Goal: Task Accomplishment & Management: Complete application form

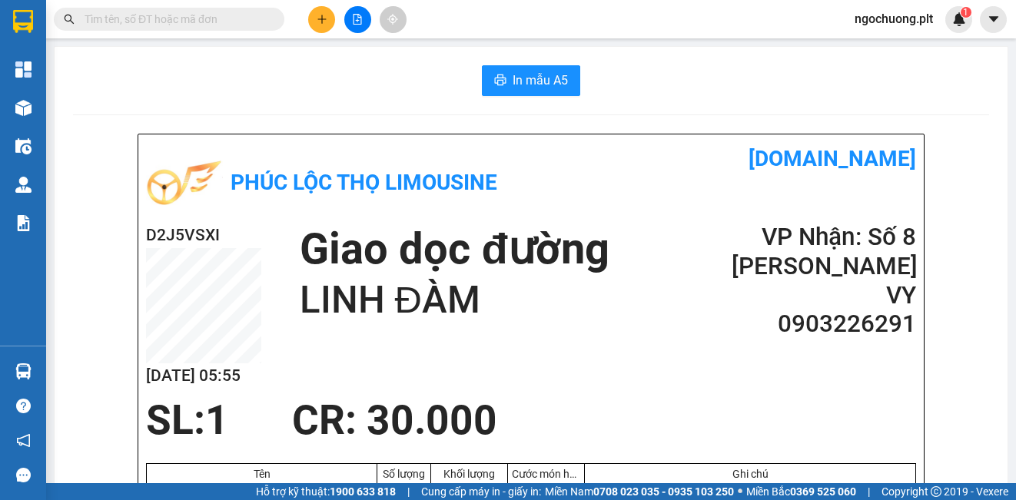
scroll to position [104, 0]
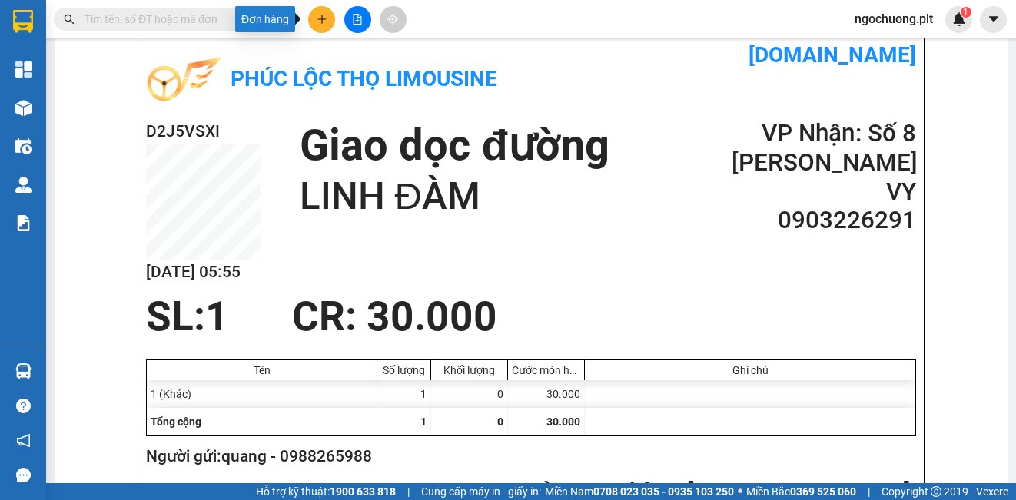
click at [324, 26] on button at bounding box center [321, 19] width 27 height 27
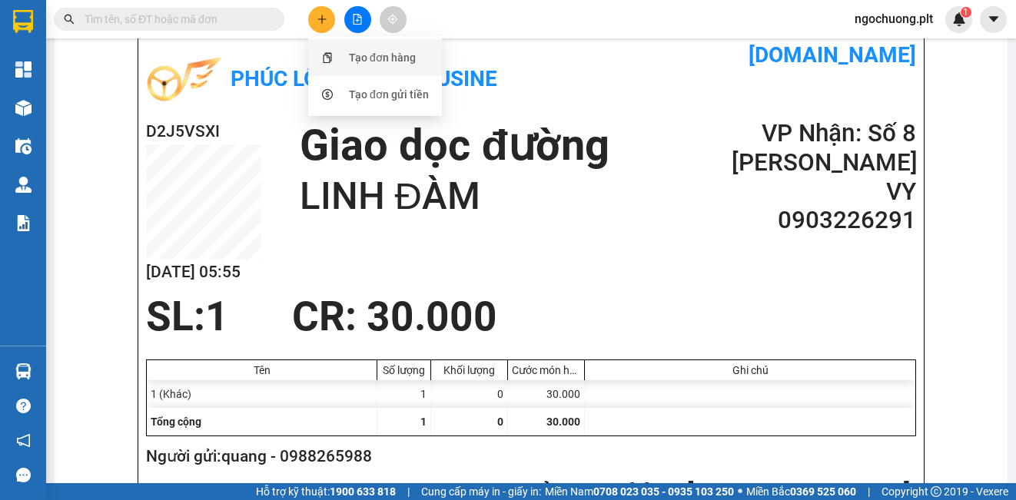
click at [361, 52] on div "Tạo đơn hàng" at bounding box center [382, 57] width 67 height 17
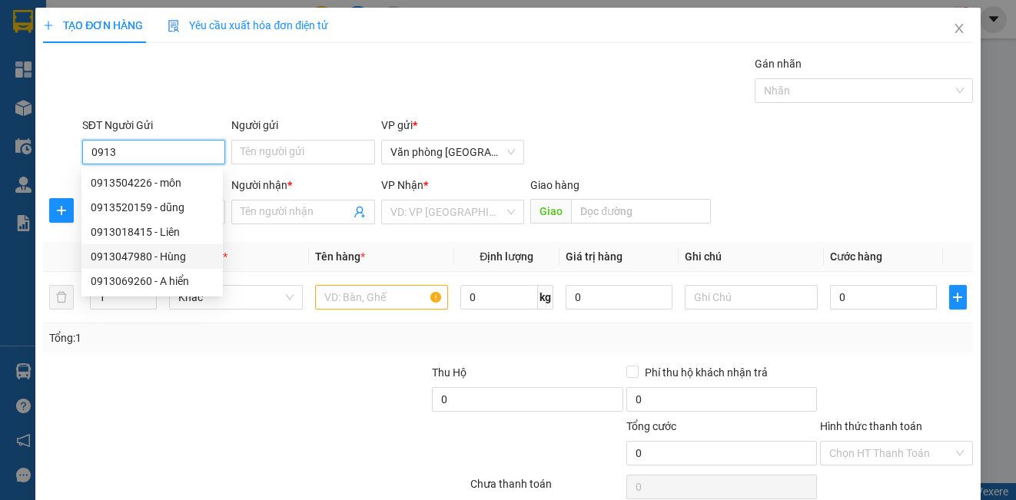
click at [141, 257] on div "0913047980 - Hùng" at bounding box center [152, 256] width 123 height 17
type input "0913047980"
type input "Hùng"
type input "0949388894"
type input "Hải"
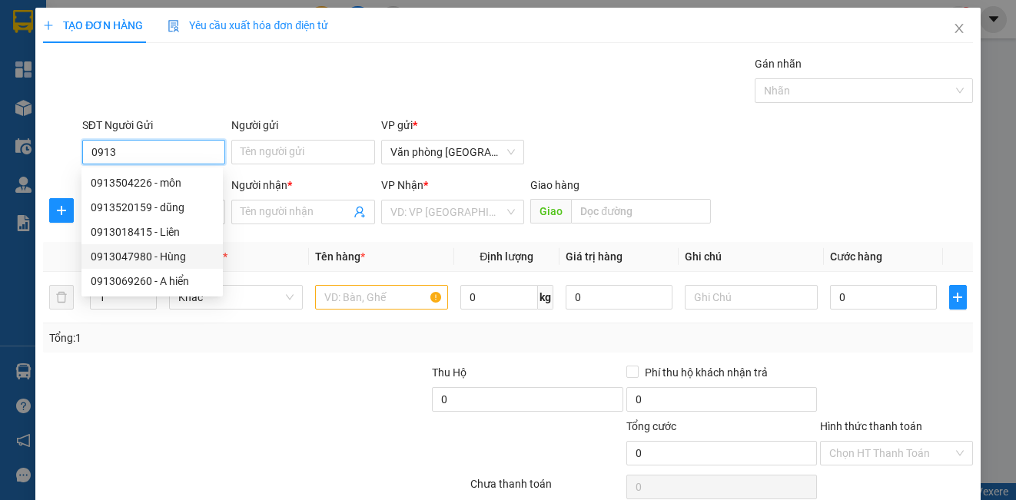
type input "AIRONE [GEOGRAPHIC_DATA]"
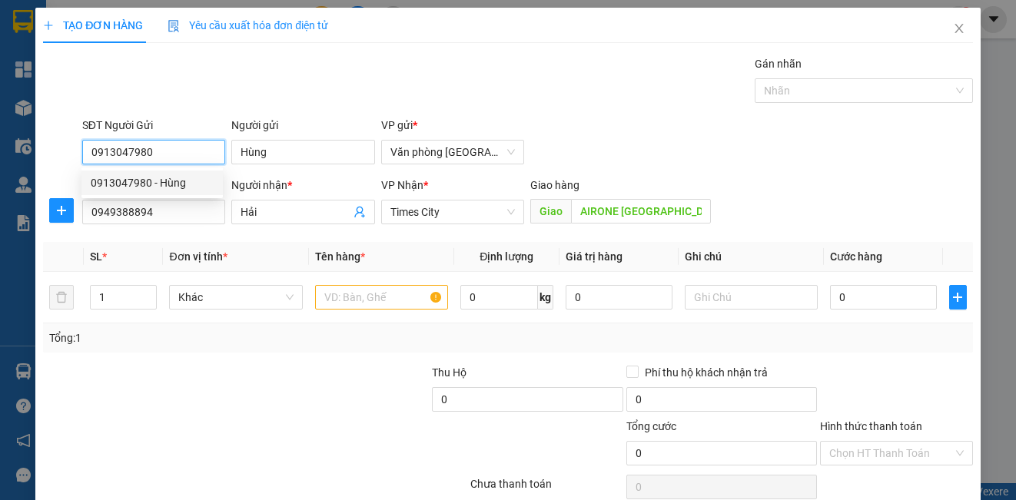
type input "50.000"
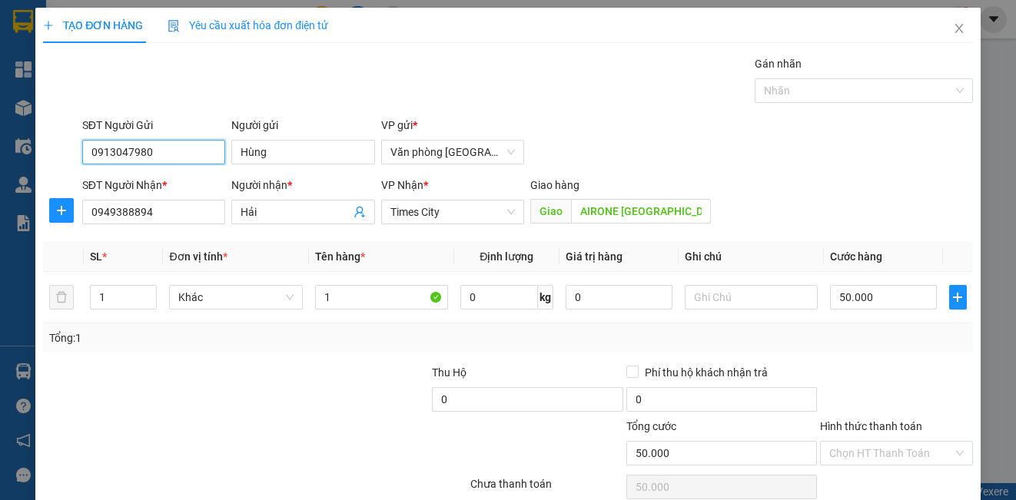
click at [194, 151] on input "0913047980" at bounding box center [153, 152] width 143 height 25
type input "0"
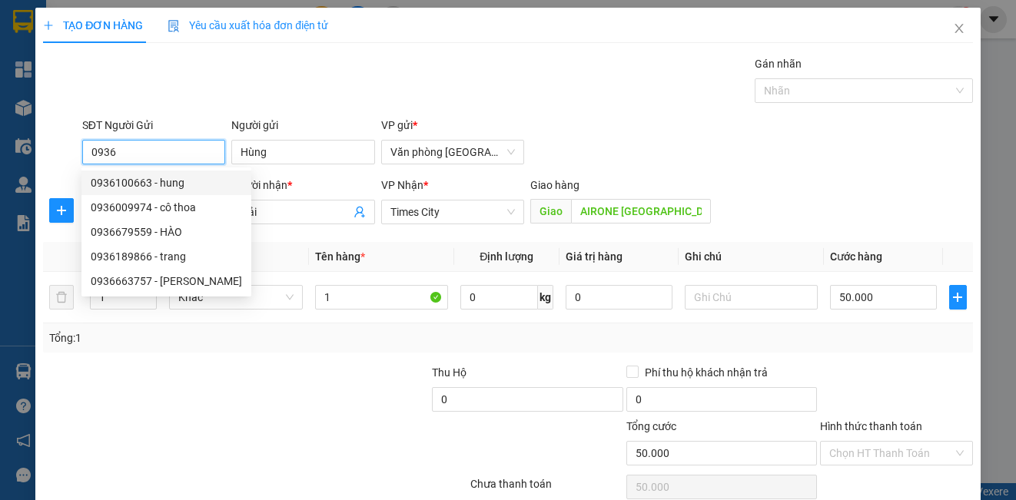
click at [164, 178] on div "0936100663 - hung" at bounding box center [166, 182] width 151 height 17
type input "0936100663"
type input "hung"
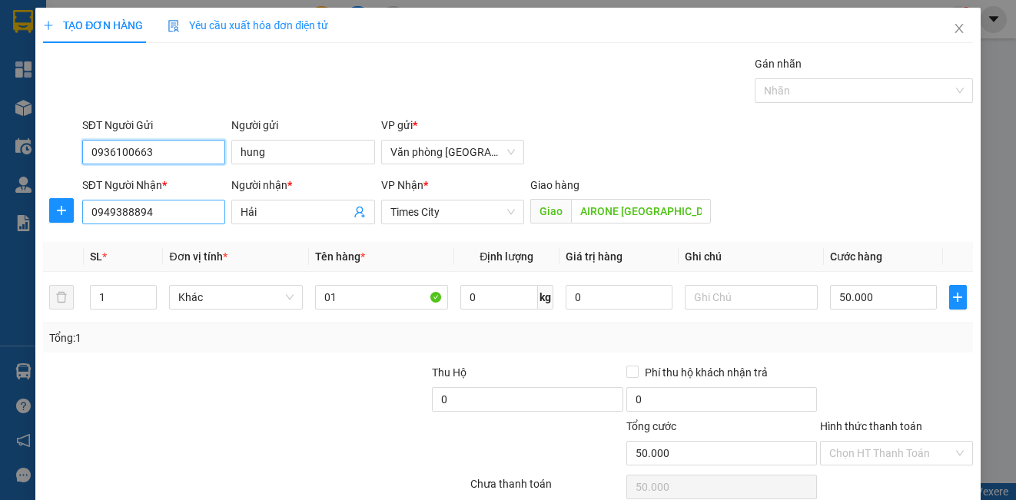
type input "0936100663"
click at [164, 221] on input "0949388894" at bounding box center [153, 212] width 143 height 25
type input "0"
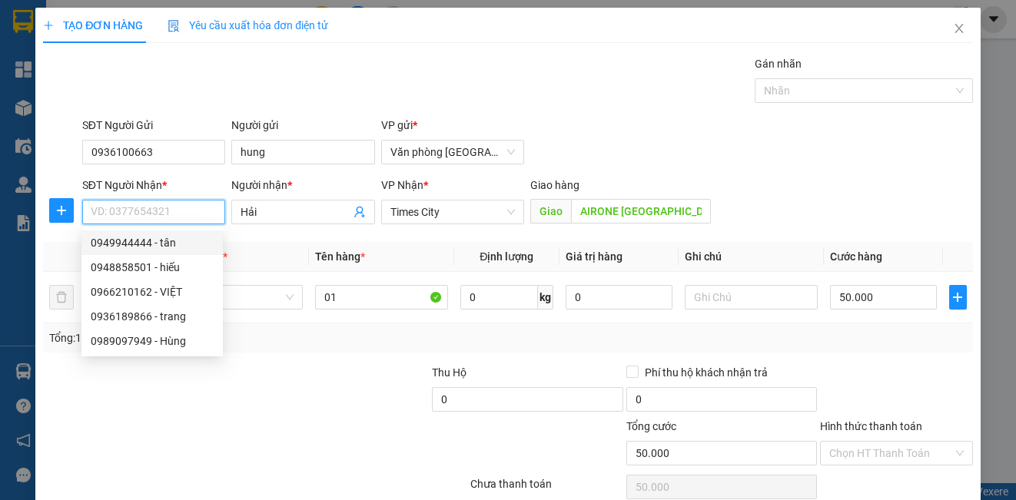
click at [144, 237] on div "0949944444 - tân" at bounding box center [152, 242] width 123 height 17
type input "0949944444"
type input "tân"
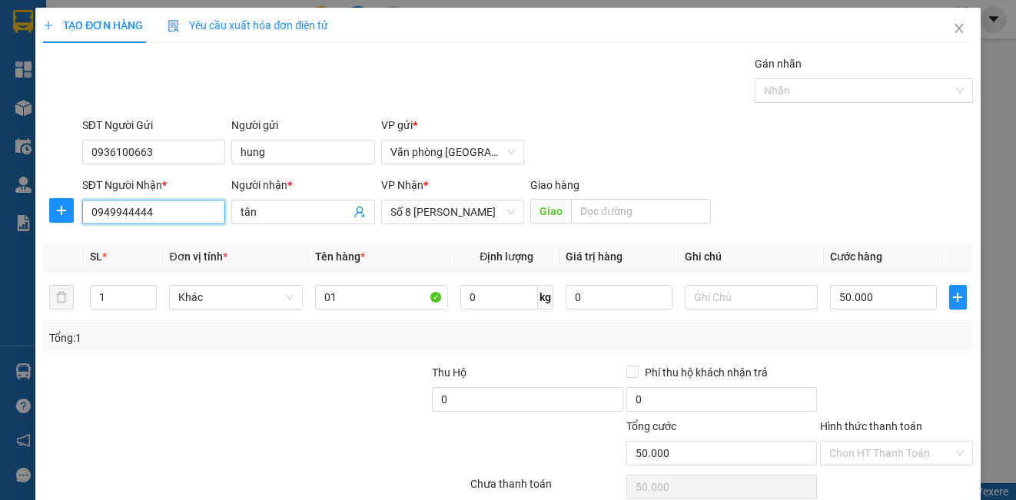
scroll to position [68, 0]
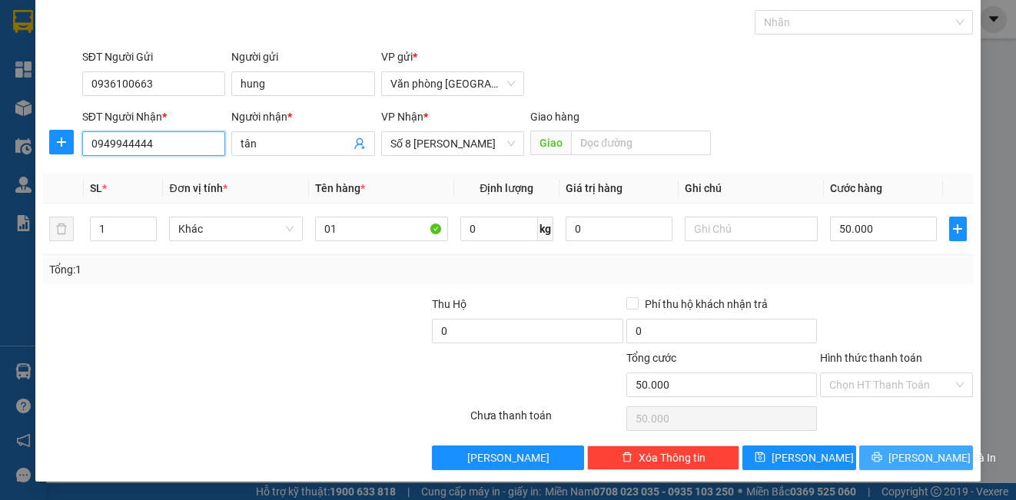
type input "0949944444"
click at [897, 460] on span "[PERSON_NAME] và In" at bounding box center [942, 458] width 108 height 17
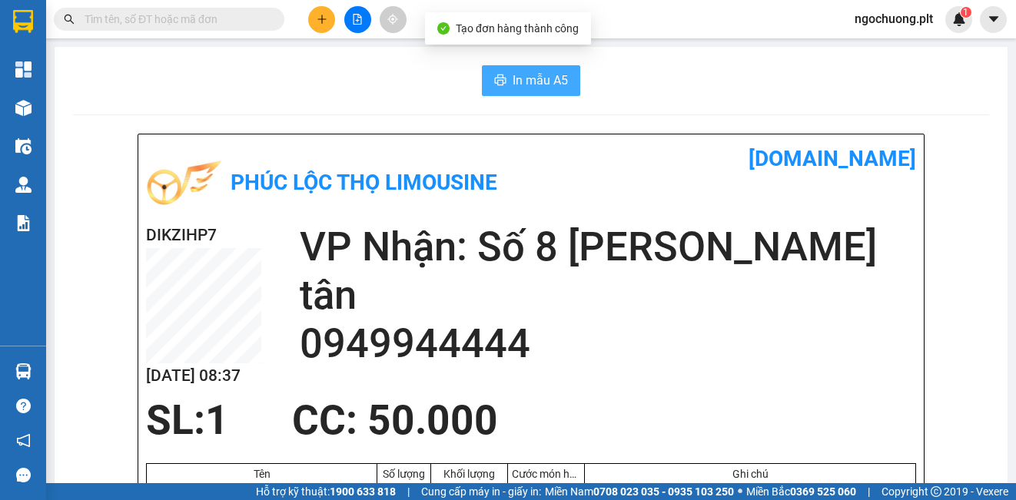
click at [530, 91] on button "In mẫu A5" at bounding box center [531, 80] width 98 height 31
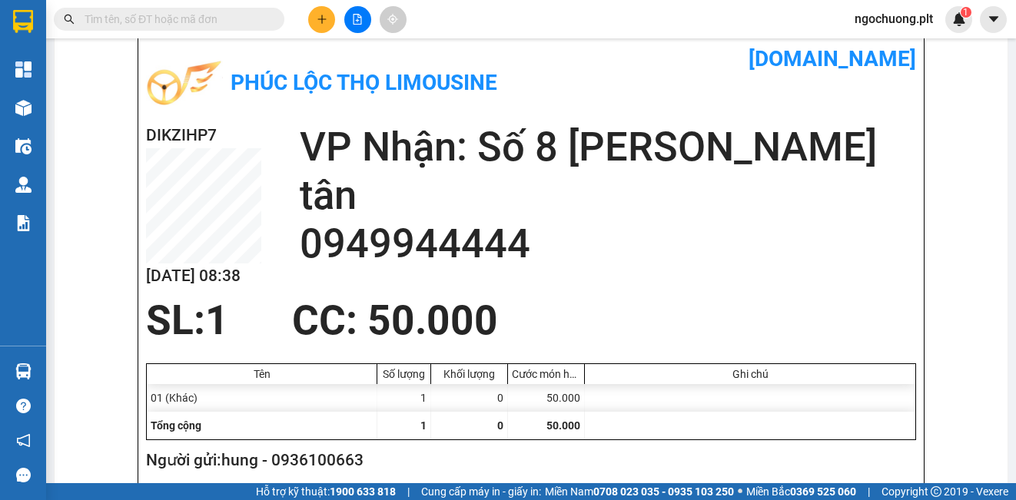
scroll to position [102, 0]
